Goal: Find specific page/section

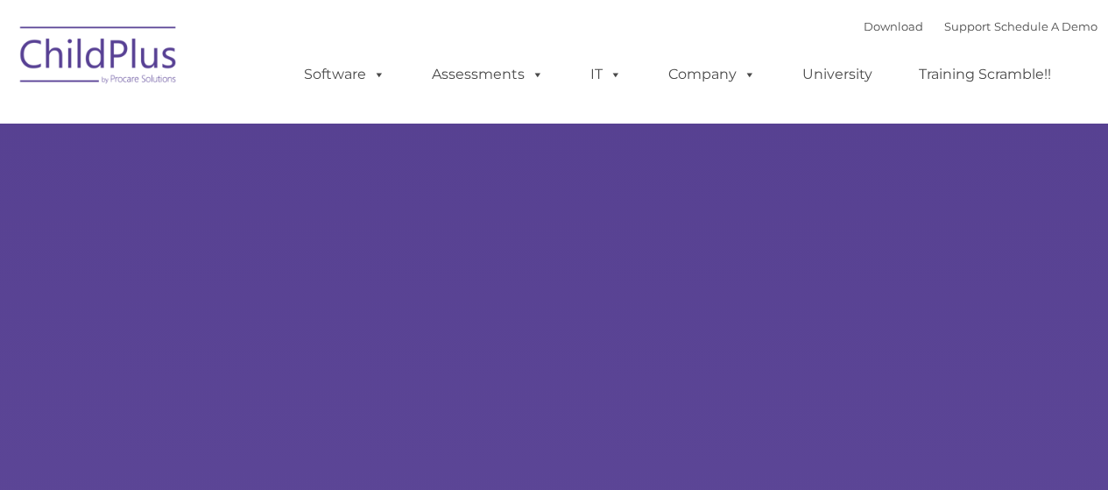
select select "MEDIUM"
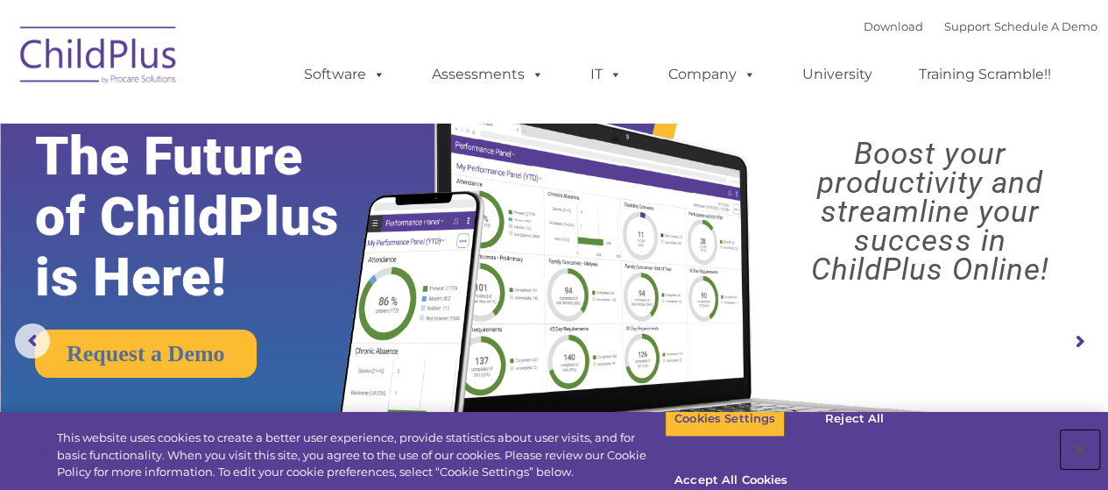
click at [1078, 442] on button "Close" at bounding box center [1080, 449] width 39 height 39
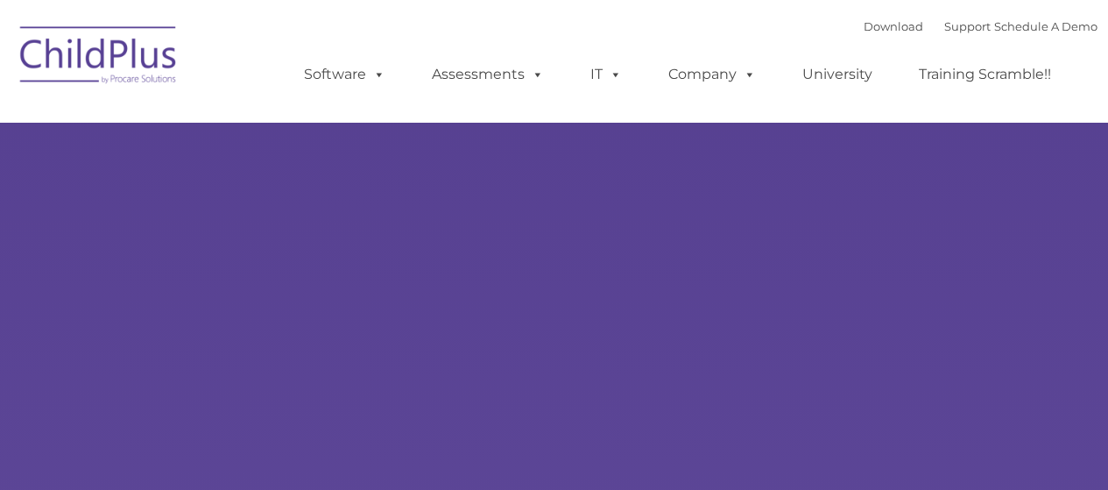
type input ""
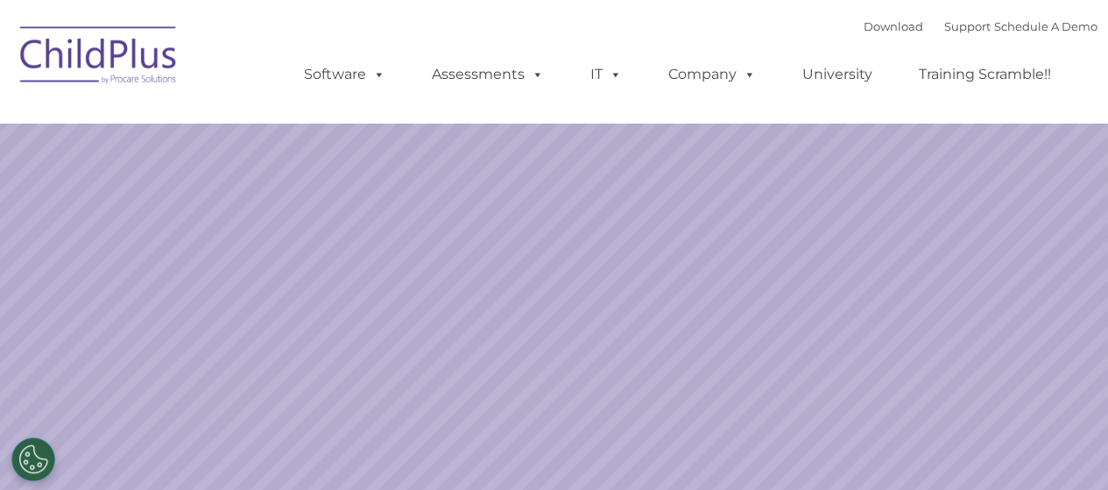
select select "MEDIUM"
